Goal: Task Accomplishment & Management: Use online tool/utility

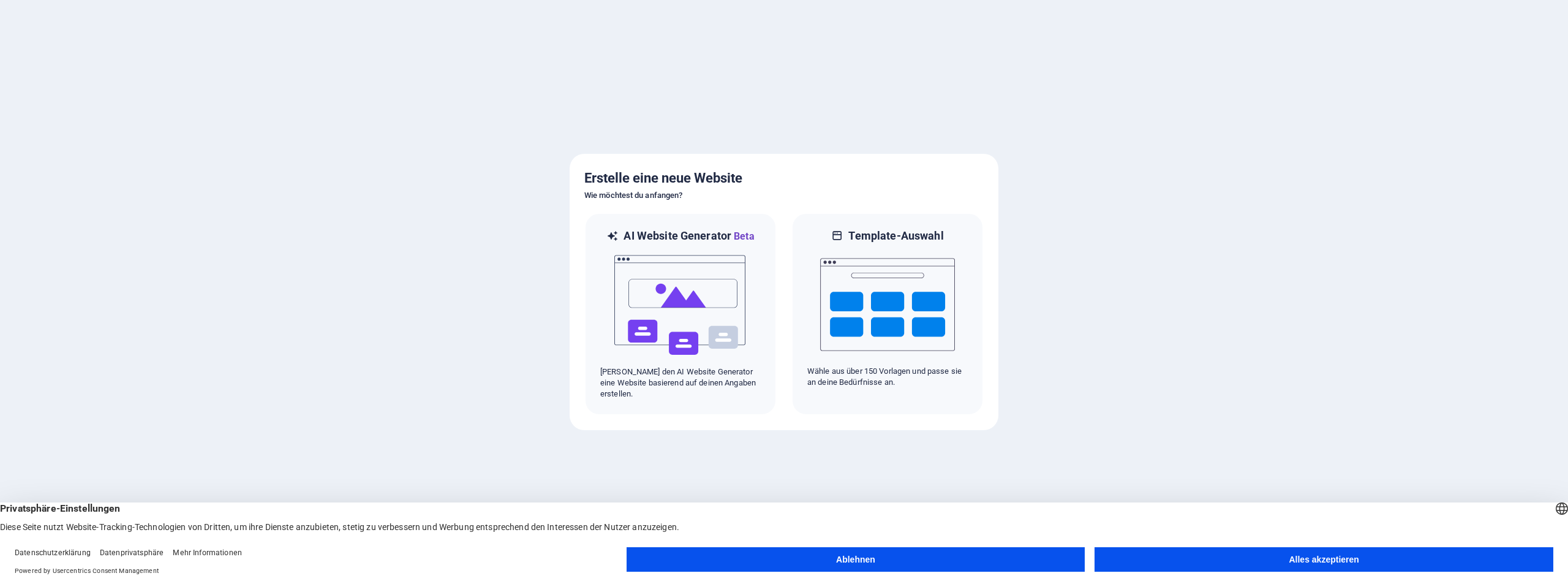
click at [1292, 563] on button "Alles akzeptieren" at bounding box center [1324, 560] width 459 height 24
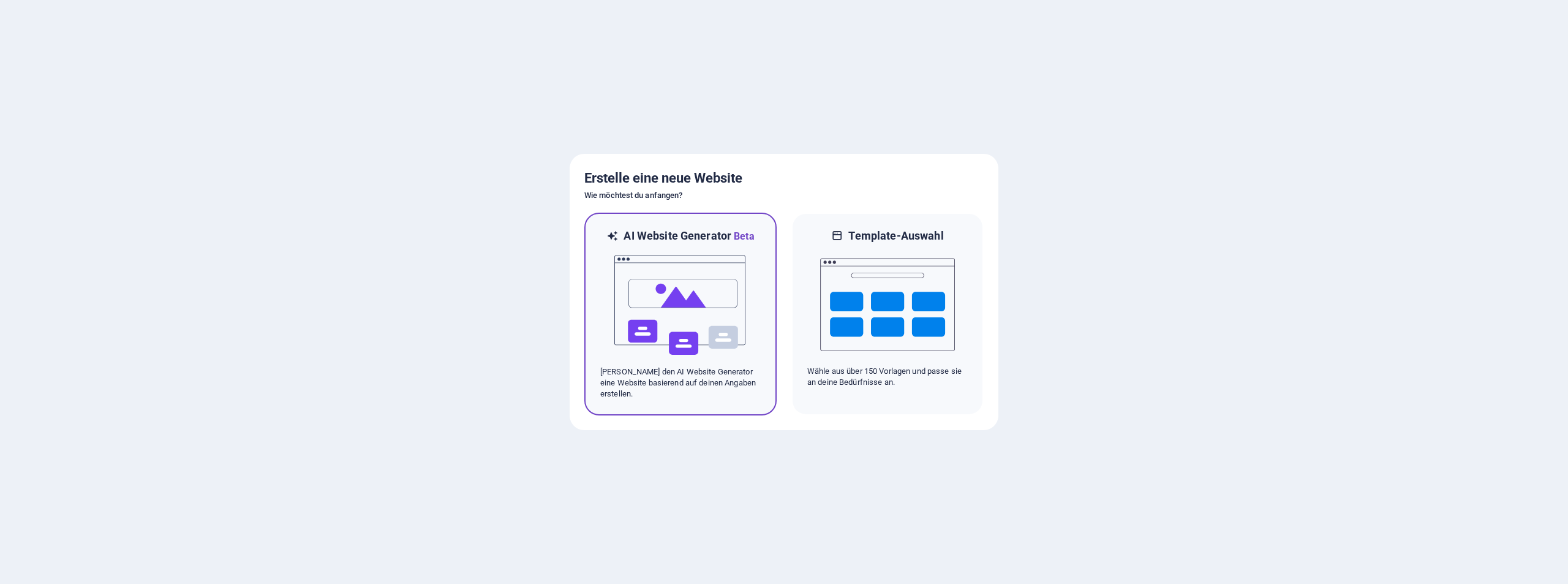
click at [674, 304] on img at bounding box center [681, 306] width 135 height 123
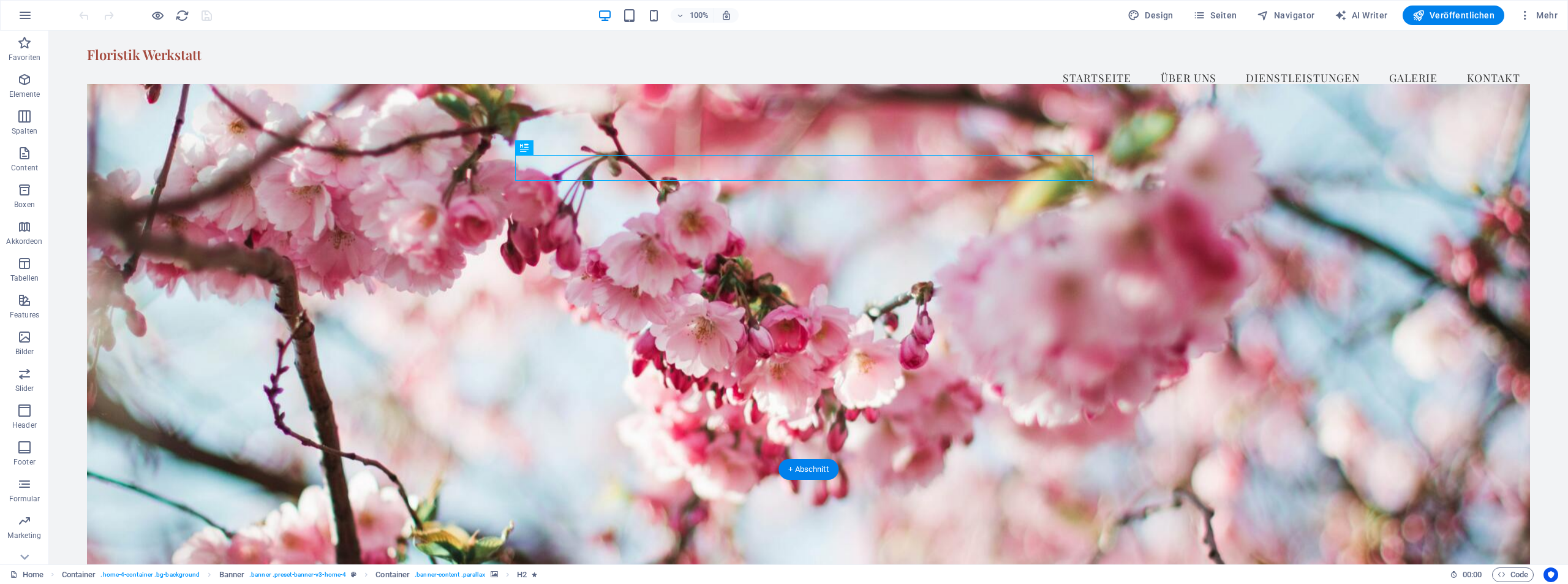
scroll to position [123, 0]
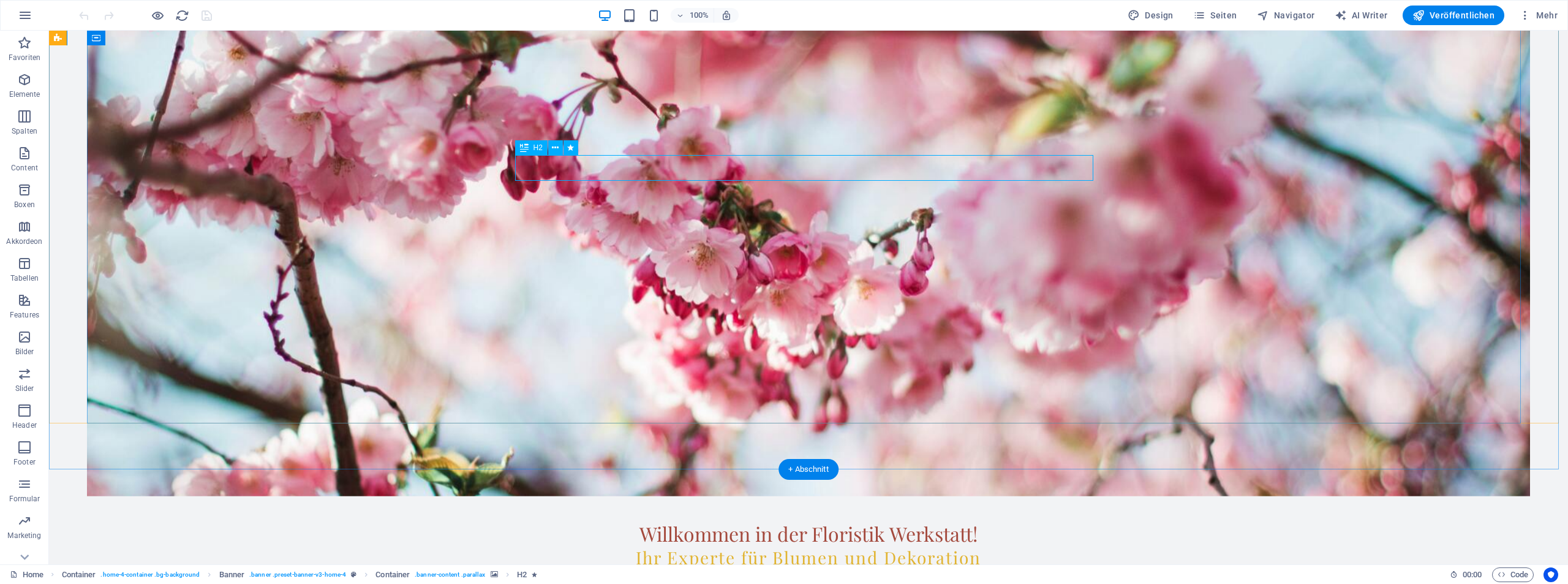
click at [654, 521] on div "Willkommen in der Floristik Werkstatt!" at bounding box center [808, 534] width 578 height 26
click at [671, 521] on div "Willkommen in der Floristik Werkstatt!" at bounding box center [808, 534] width 578 height 26
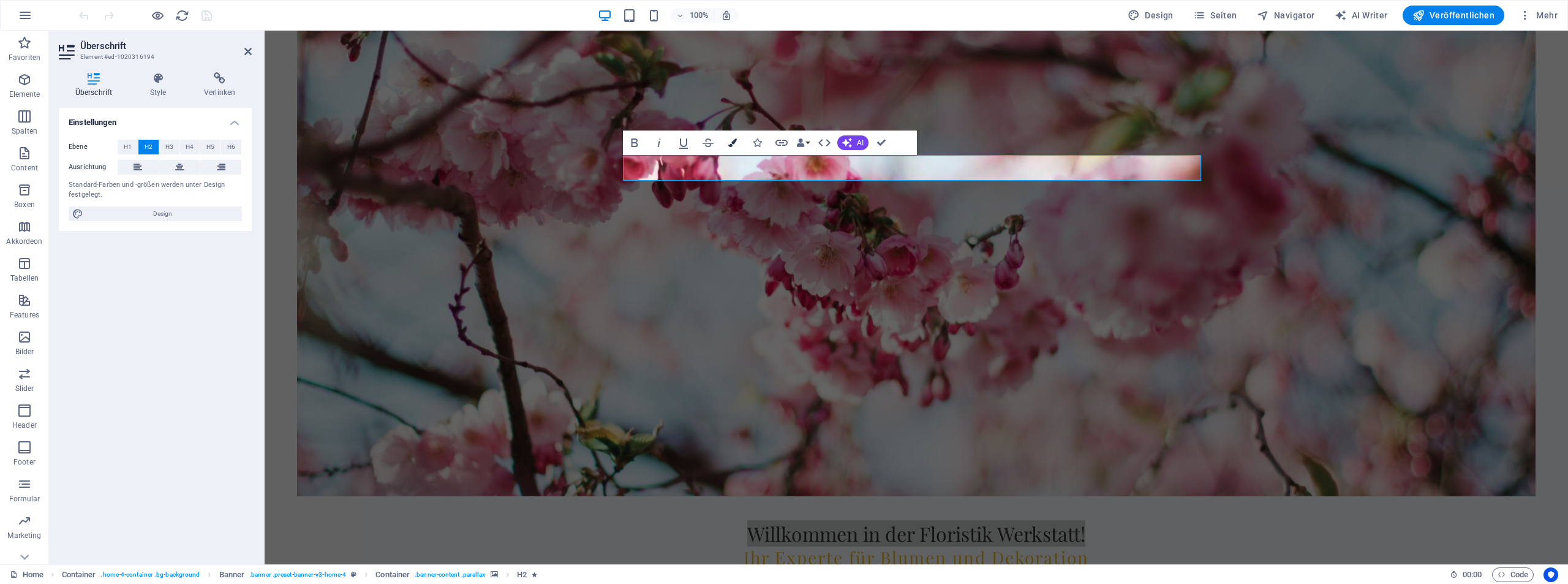
click at [732, 139] on icon "button" at bounding box center [732, 142] width 9 height 9
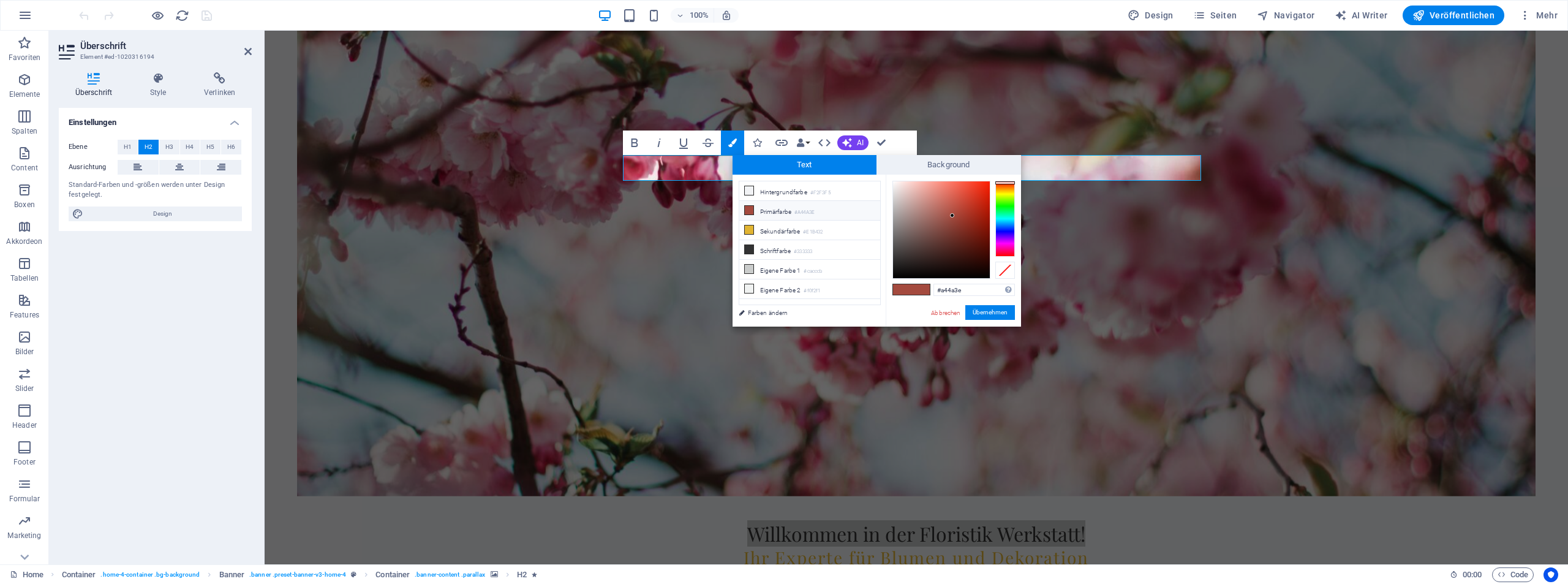
drag, startPoint x: 914, startPoint y: 292, endPoint x: 890, endPoint y: 287, distance: 24.5
click at [913, 291] on span at bounding box center [921, 290] width 19 height 11
click at [747, 287] on icon at bounding box center [749, 289] width 9 height 9
click at [752, 188] on icon at bounding box center [749, 190] width 9 height 9
type input "#f2f3f5"
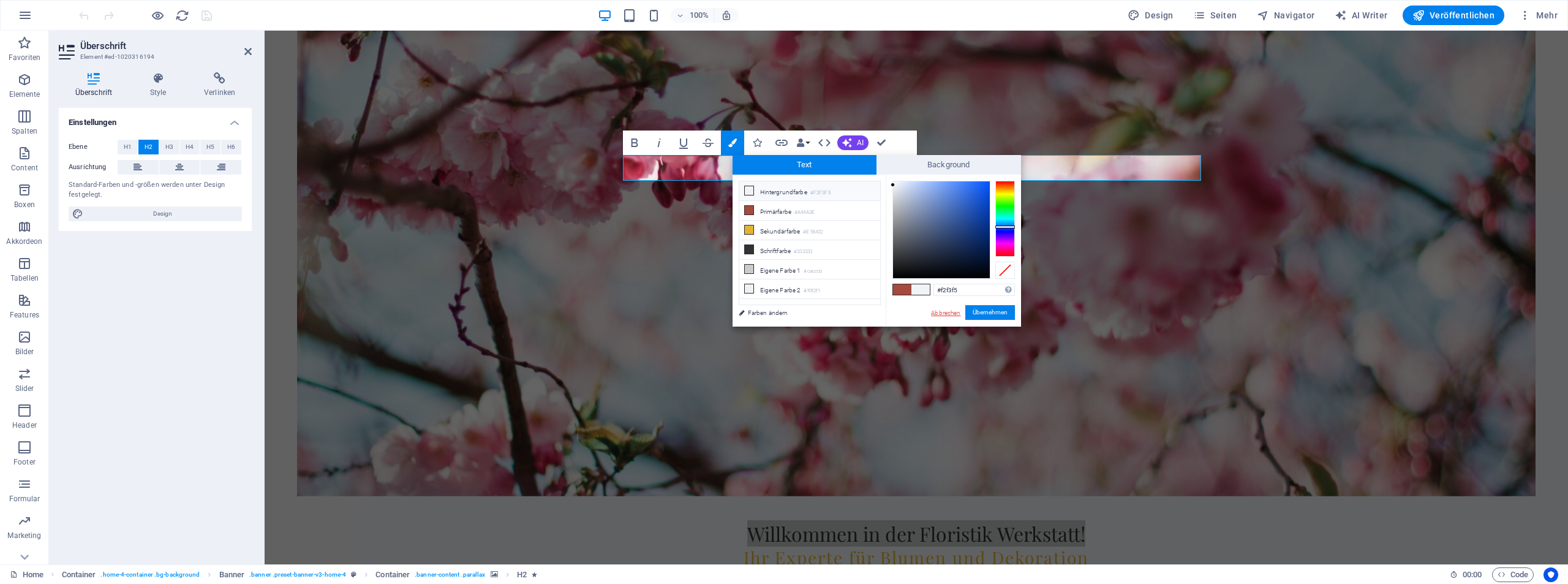
click at [950, 308] on link "Abbrechen" at bounding box center [945, 312] width 32 height 9
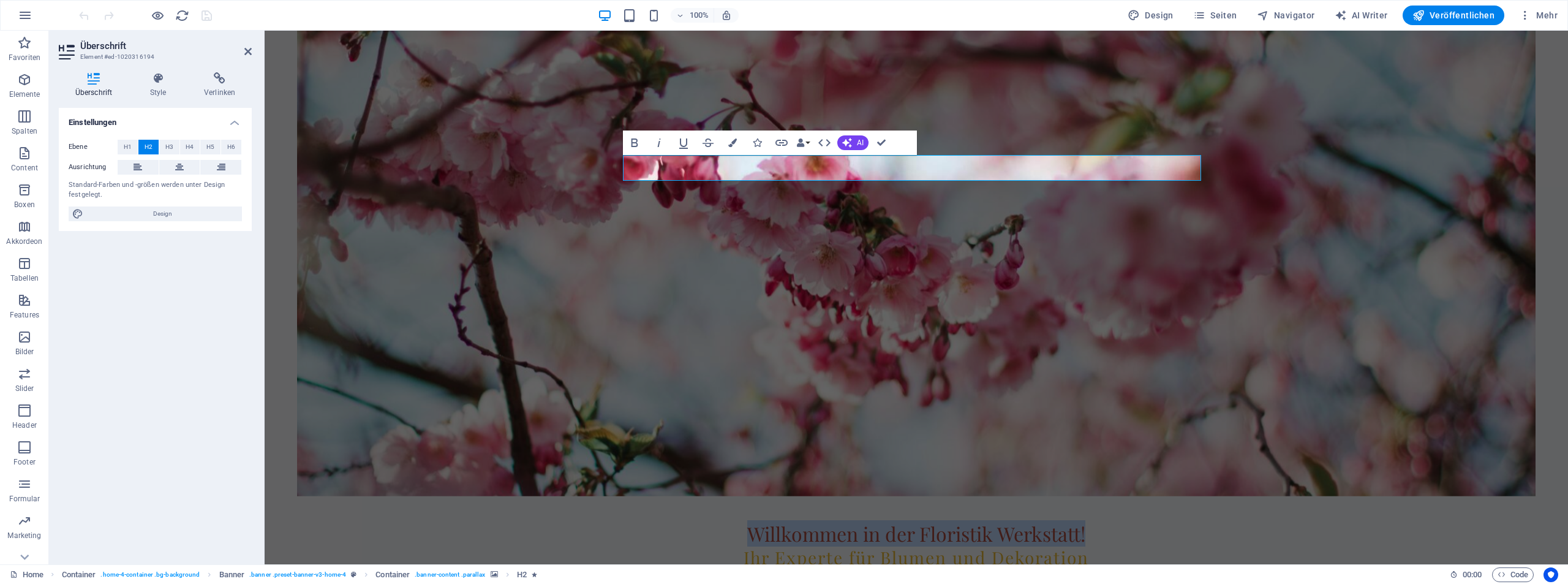
click at [807, 254] on figure at bounding box center [917, 253] width 1238 height 486
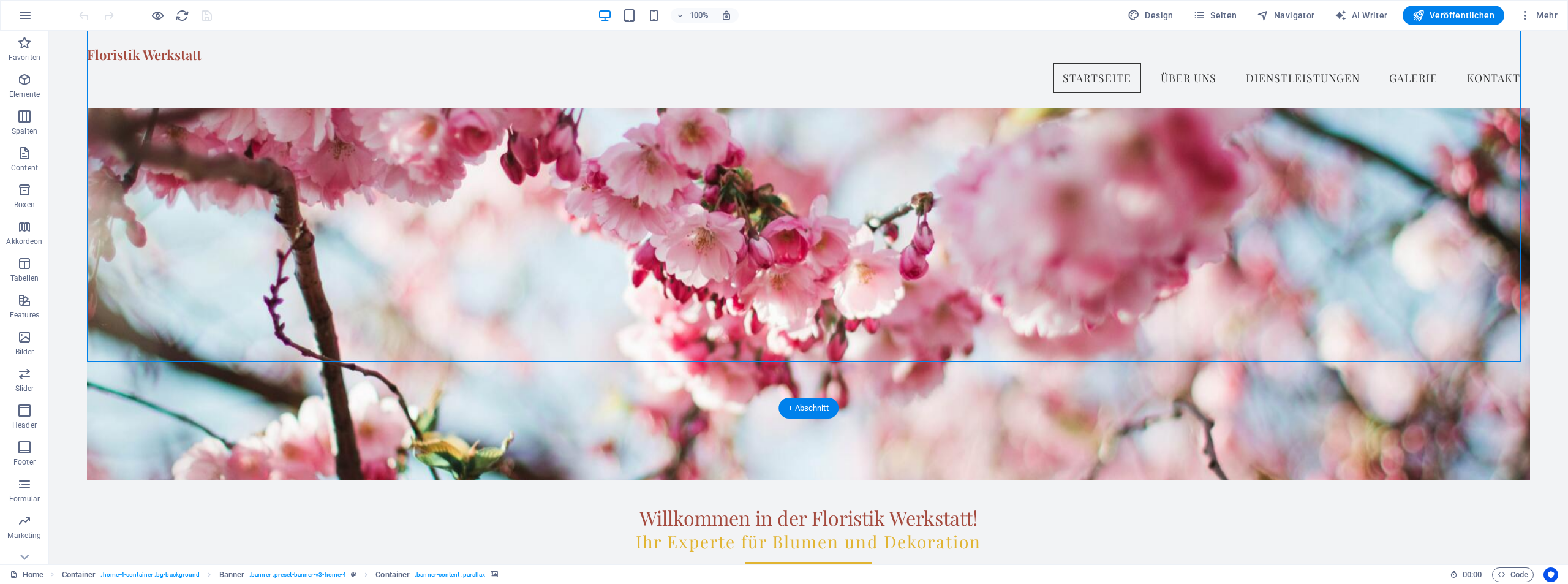
click at [1102, 262] on figure at bounding box center [808, 237] width 1443 height 486
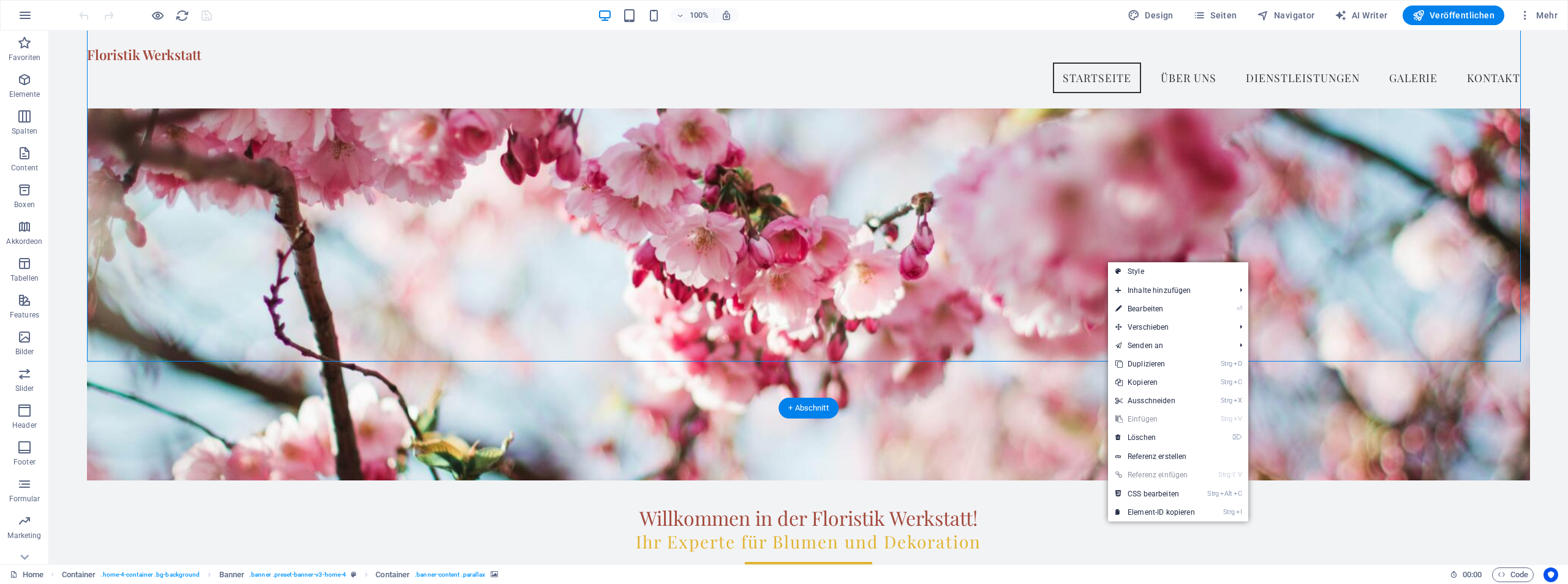
click at [1301, 243] on figure at bounding box center [808, 237] width 1443 height 486
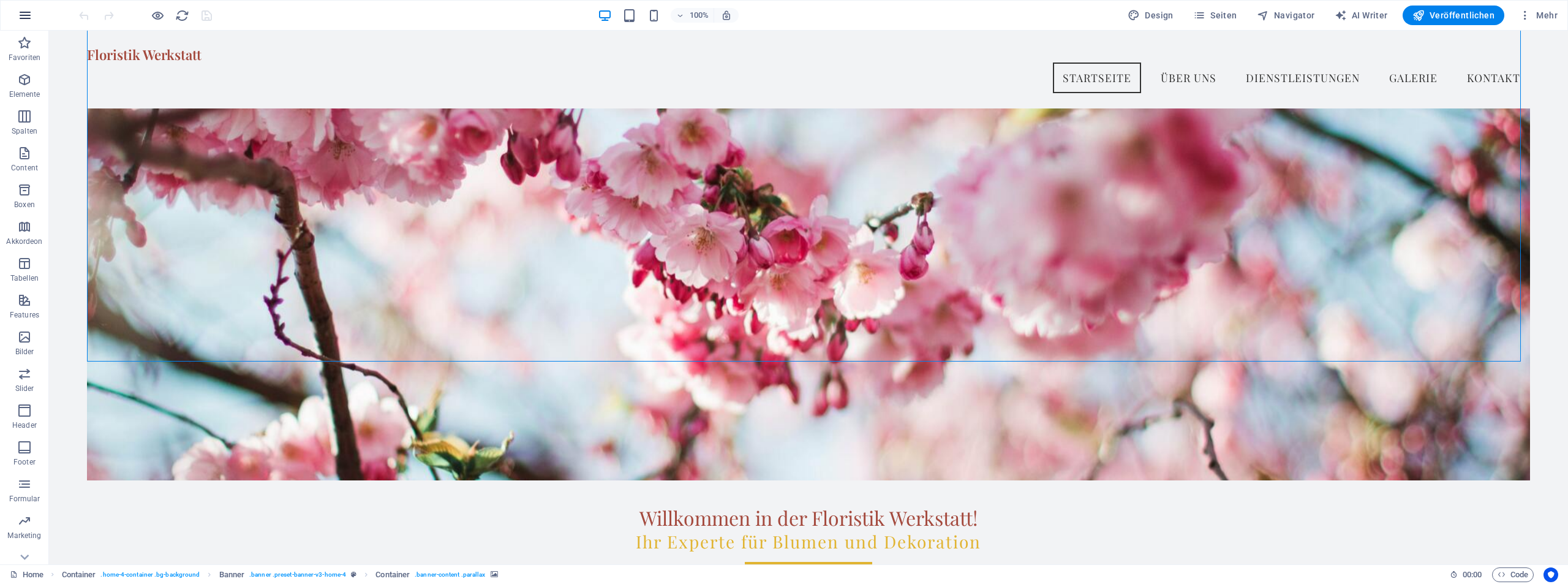
click at [31, 14] on icon "button" at bounding box center [25, 15] width 15 height 15
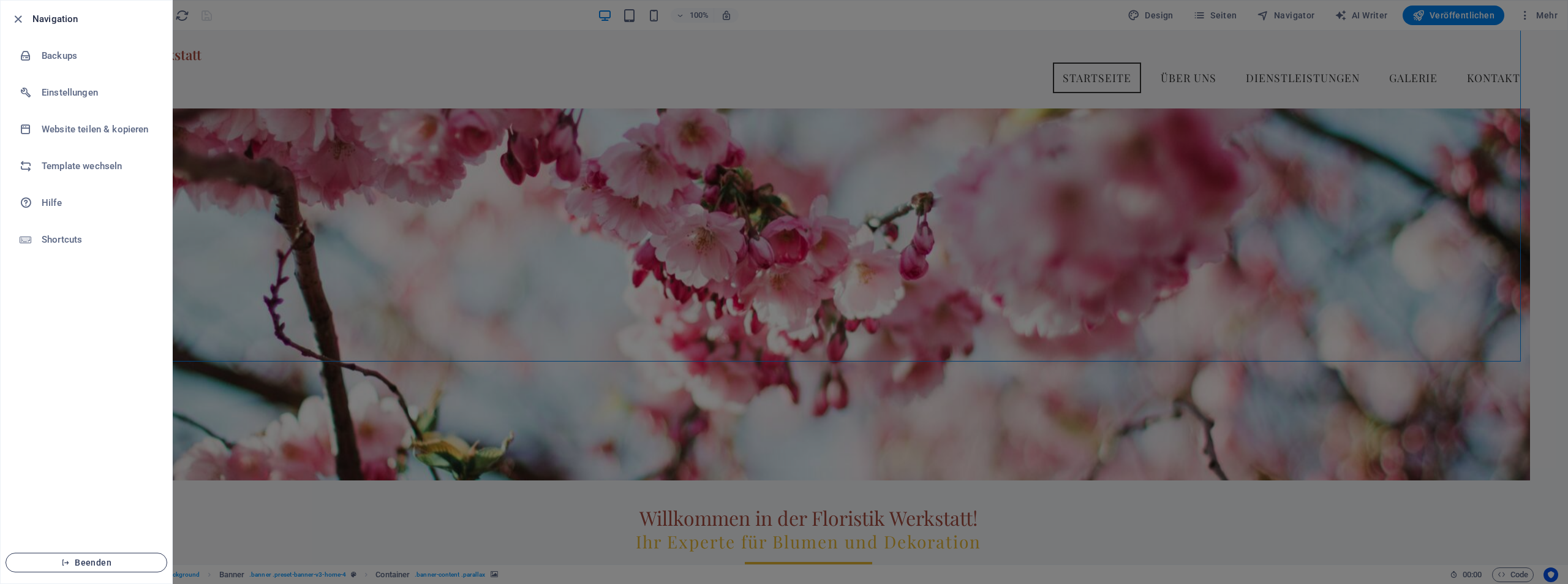
click at [92, 561] on span "Beenden" at bounding box center [86, 563] width 141 height 10
